Goal: Navigation & Orientation: Find specific page/section

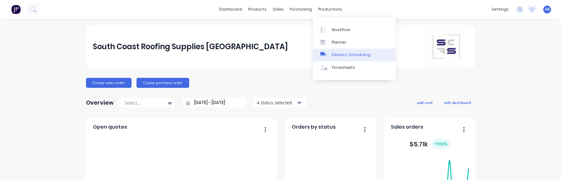
click at [339, 55] on div "Delivery Scheduling" at bounding box center [350, 55] width 39 height 6
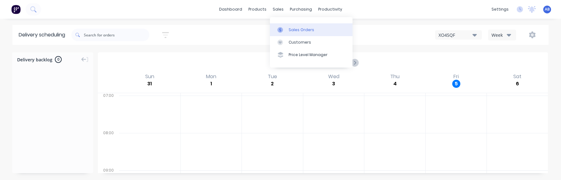
click at [290, 31] on div "Sales Orders" at bounding box center [301, 30] width 26 height 6
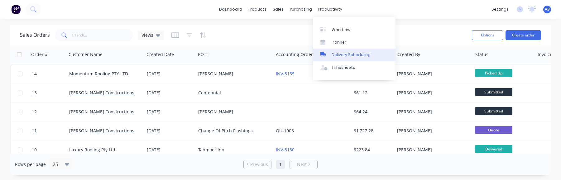
click at [343, 55] on div "Delivery Scheduling" at bounding box center [350, 55] width 39 height 6
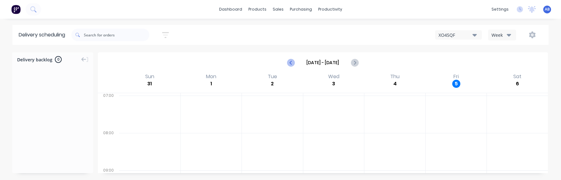
click at [293, 62] on icon "Previous page" at bounding box center [290, 62] width 7 height 7
click at [353, 66] on icon "Next page" at bounding box center [353, 62] width 7 height 7
type input "[DATE] - [DATE]"
click at [237, 11] on link "dashboard" at bounding box center [230, 9] width 29 height 9
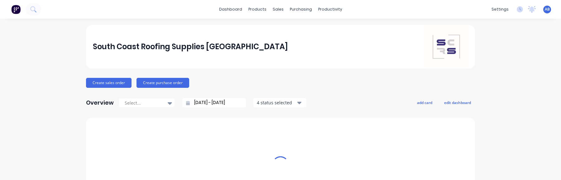
click at [214, 47] on div "South Coast Roofing Supplies [GEOGRAPHIC_DATA]" at bounding box center [190, 46] width 195 height 12
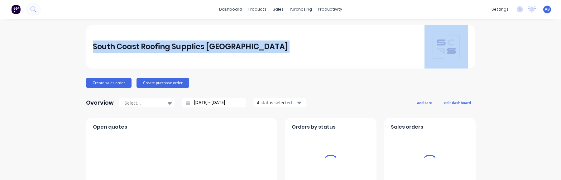
click at [214, 47] on div "South Coast Roofing Supplies [GEOGRAPHIC_DATA]" at bounding box center [190, 46] width 195 height 12
copy div "South Coast Roofing Supplies [GEOGRAPHIC_DATA]"
click at [354, 40] on div "South Coast Roofing Supplies [GEOGRAPHIC_DATA]" at bounding box center [280, 47] width 375 height 44
